Goal: Information Seeking & Learning: Learn about a topic

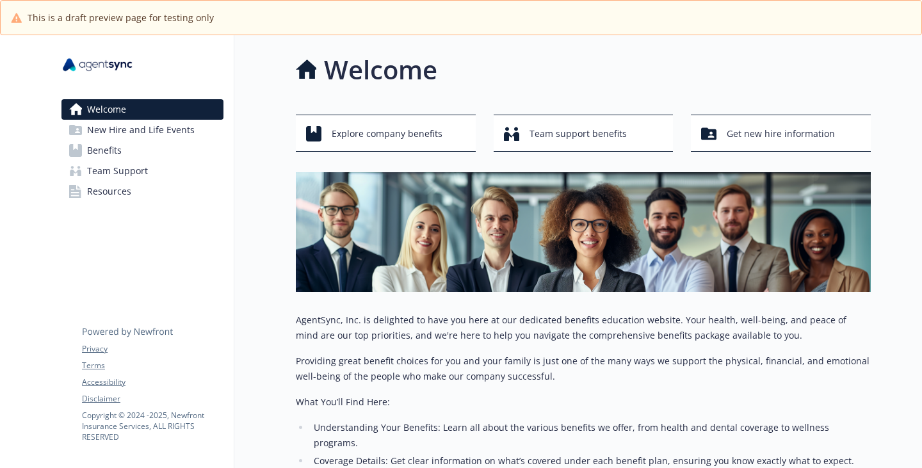
click at [93, 161] on span "Benefits" at bounding box center [104, 150] width 35 height 20
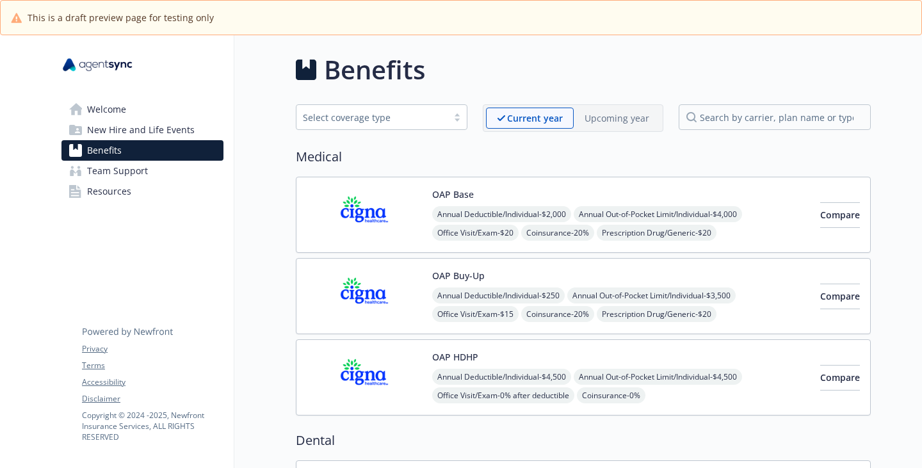
click at [584, 125] on p "Upcoming year" at bounding box center [616, 117] width 65 height 13
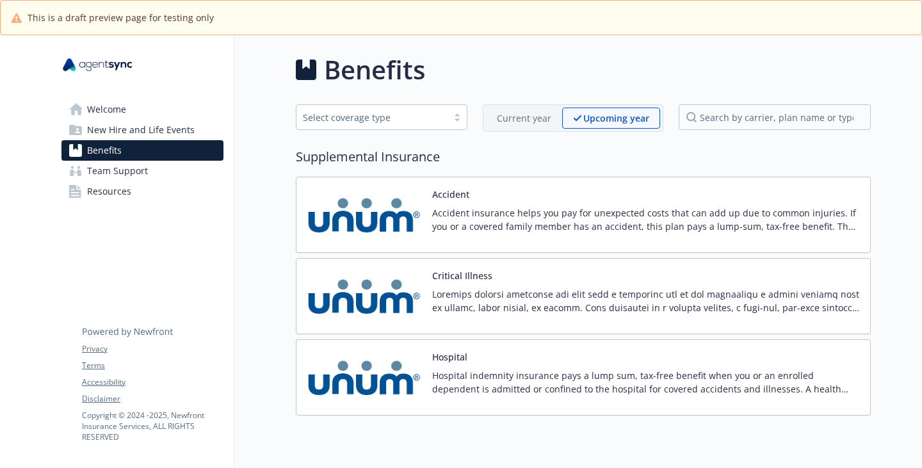
click at [508, 125] on p "Current year" at bounding box center [524, 117] width 54 height 13
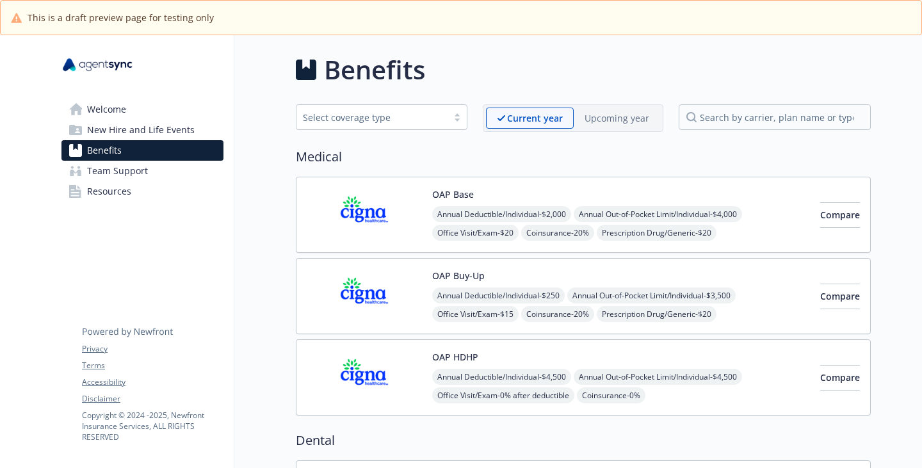
click at [466, 224] on div "OAP Base Annual Deductible/Individual - $2,000 Annual Out-of-Pocket Limit/Indiv…" at bounding box center [621, 215] width 378 height 54
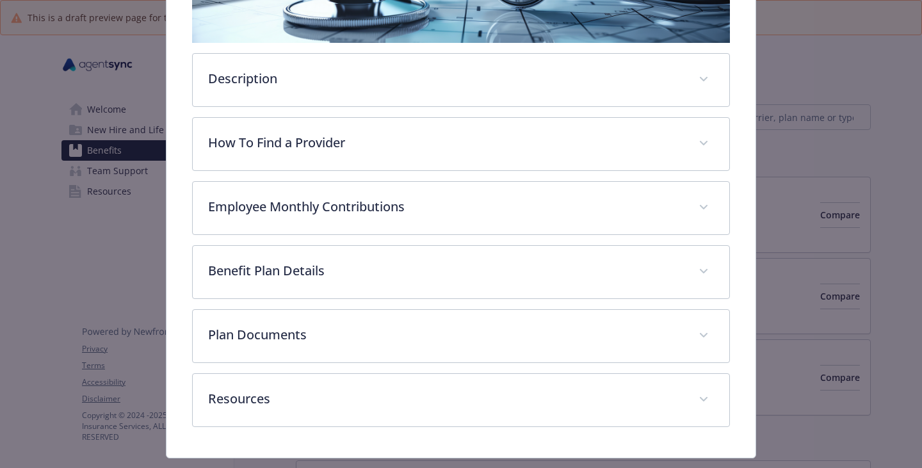
scroll to position [426, 0]
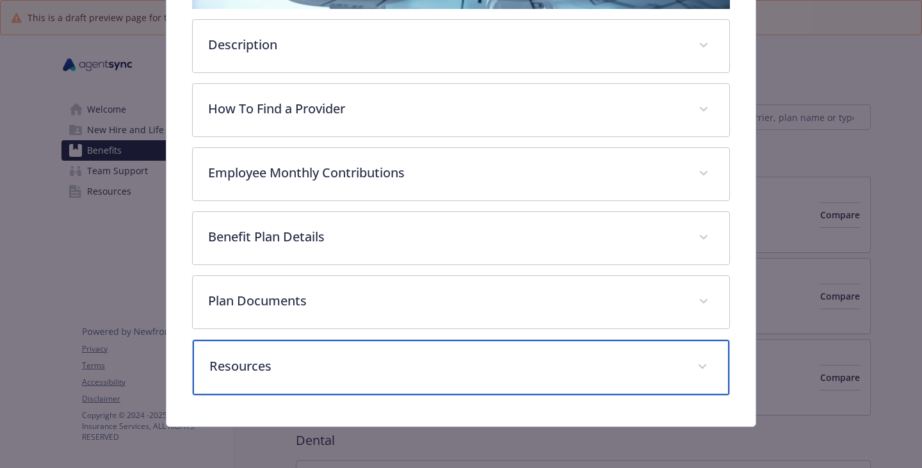
click at [262, 356] on p "Resources" at bounding box center [445, 365] width 472 height 19
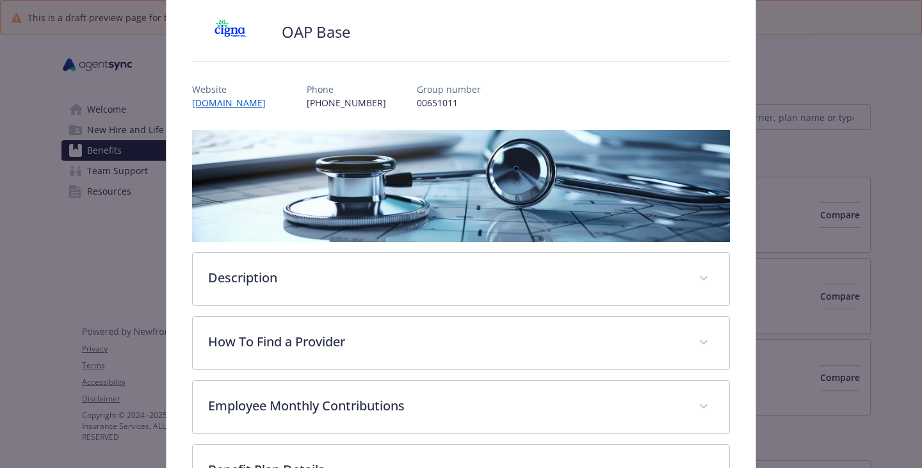
scroll to position [0, 0]
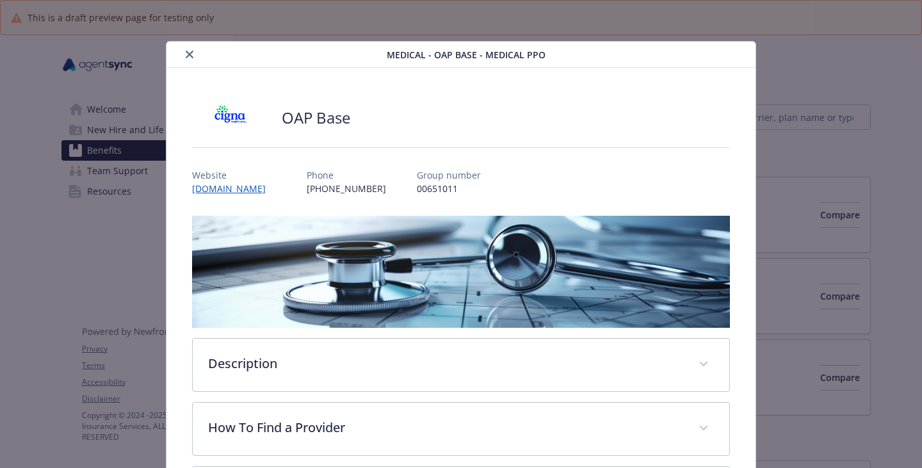
click at [191, 62] on button "close" at bounding box center [189, 54] width 15 height 15
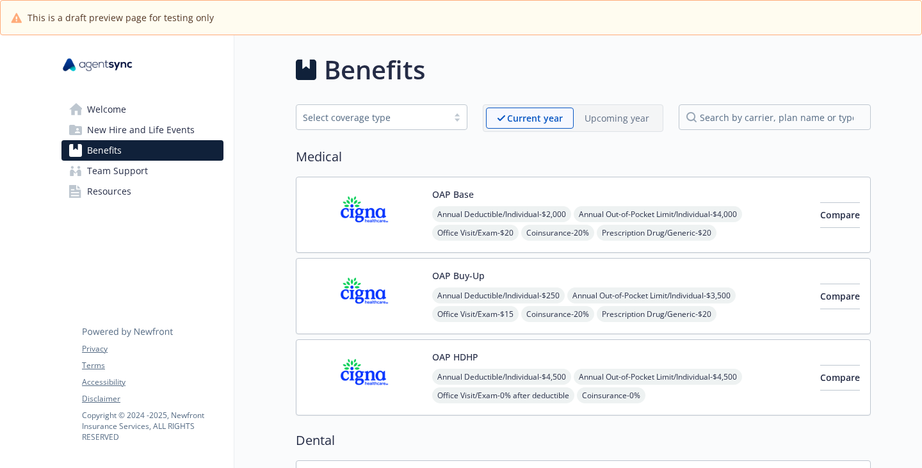
click at [111, 202] on span "Resources" at bounding box center [109, 191] width 44 height 20
